Goal: Browse casually

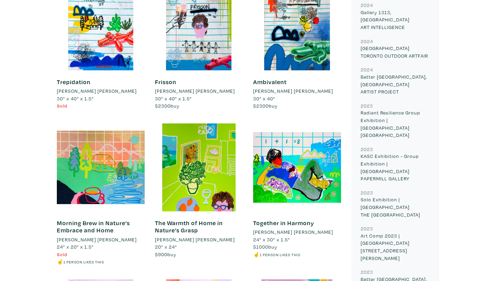
scroll to position [403, 0]
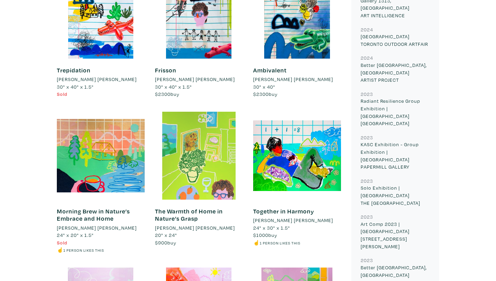
click at [209, 157] on div at bounding box center [199, 156] width 88 height 88
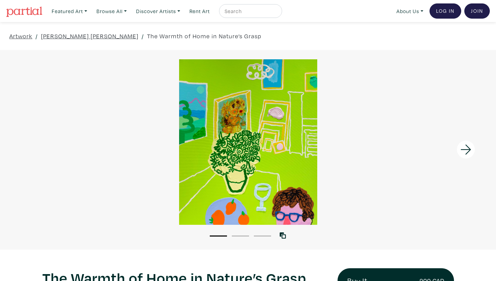
click at [468, 152] on icon at bounding box center [466, 150] width 10 height 10
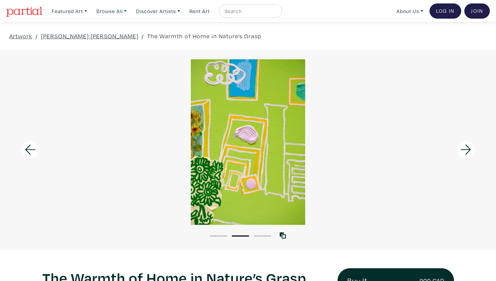
click at [468, 152] on icon at bounding box center [466, 150] width 10 height 10
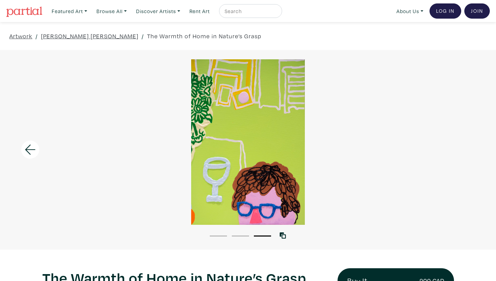
click at [468, 152] on div at bounding box center [248, 141] width 496 height 165
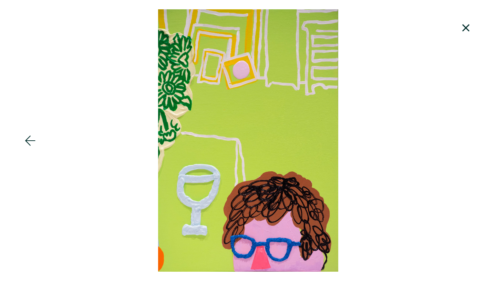
click at [464, 31] on icon at bounding box center [465, 28] width 23 height 19
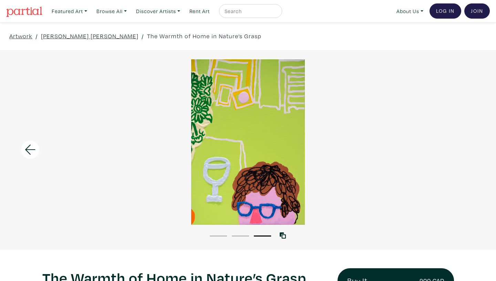
click at [31, 152] on icon at bounding box center [30, 149] width 23 height 19
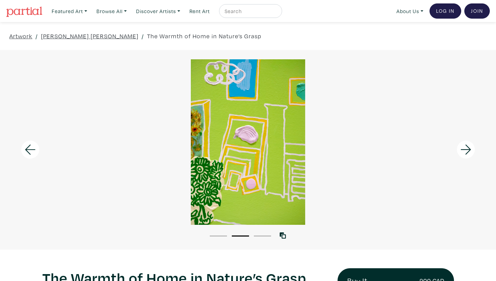
click at [31, 152] on icon at bounding box center [30, 149] width 23 height 19
click at [28, 146] on icon at bounding box center [30, 149] width 23 height 19
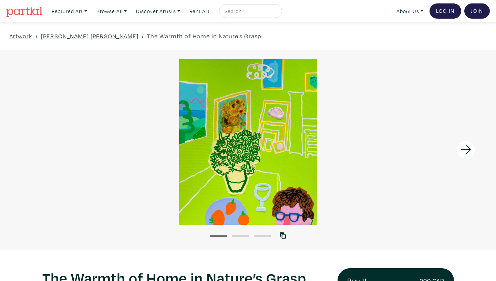
click at [221, 166] on div at bounding box center [248, 141] width 496 height 165
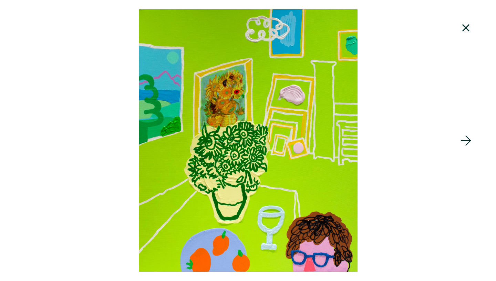
click at [468, 29] on icon at bounding box center [465, 28] width 23 height 19
